Goal: Task Accomplishment & Management: Complete application form

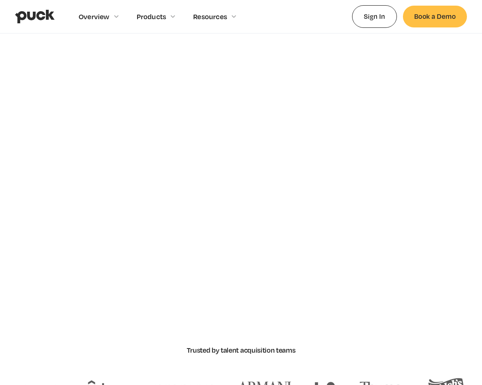
scroll to position [3263, 0]
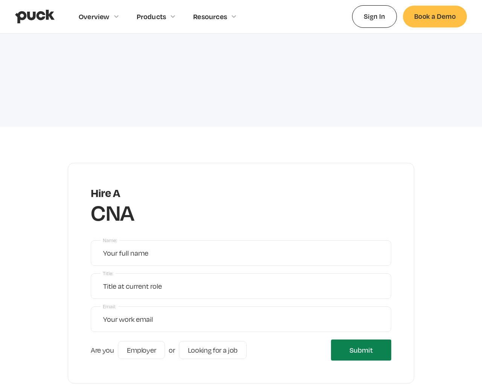
type input "[EMAIL_ADDRESS]"
type input "xsjyBldb"
type input "Mr."
type input "[EMAIL_ADDRESS]"
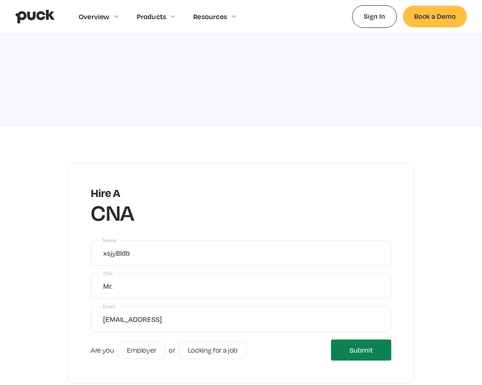
type input "Please wait..."
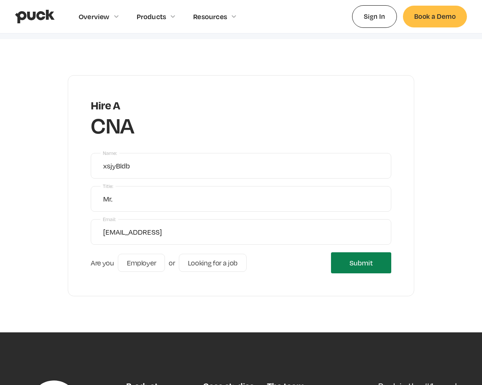
type input "Please wait..."
radio input "true"
radio input "false"
type input "Submitting..."
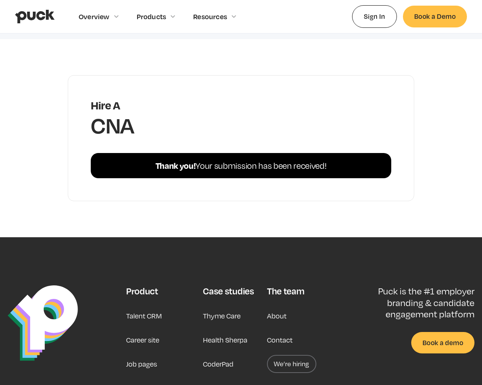
scroll to position [3256, 0]
